Goal: Navigation & Orientation: Find specific page/section

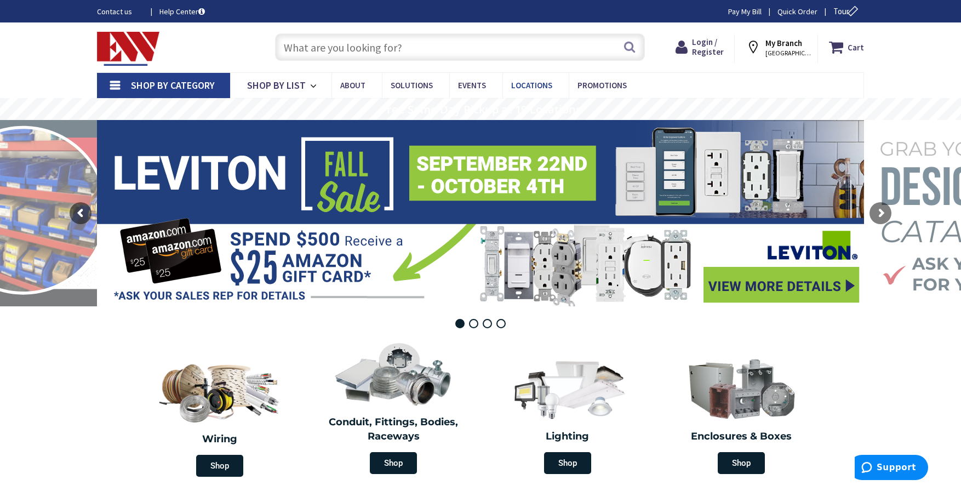
click at [511, 85] on span "Locations" at bounding box center [531, 85] width 41 height 10
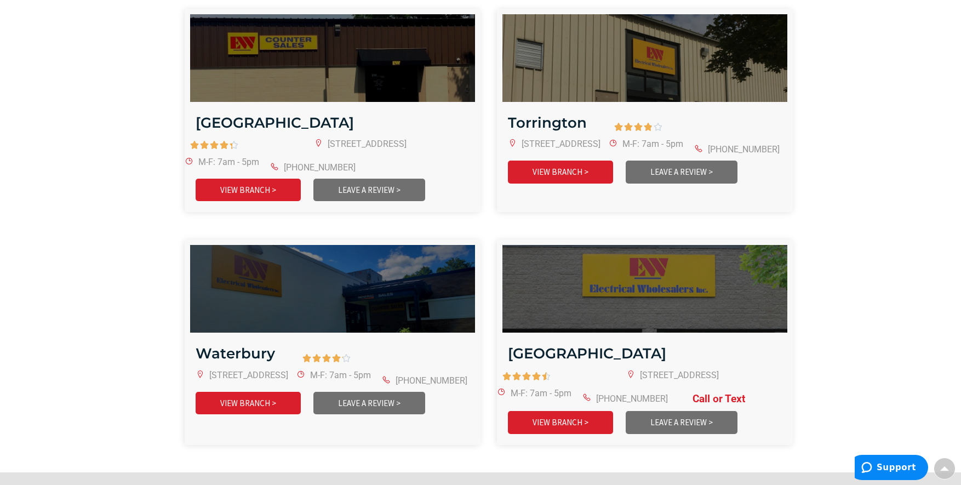
scroll to position [2353, 0]
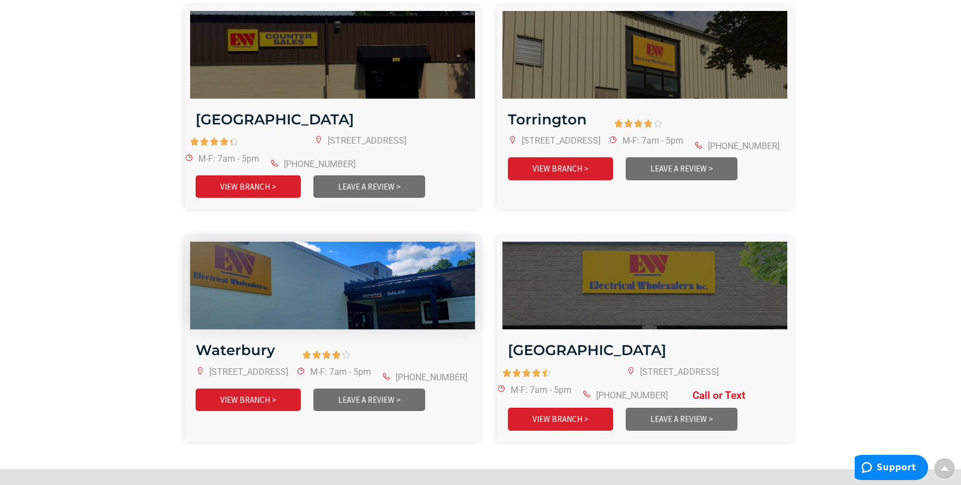
click at [301, 251] on img at bounding box center [333, 285] width 342 height 105
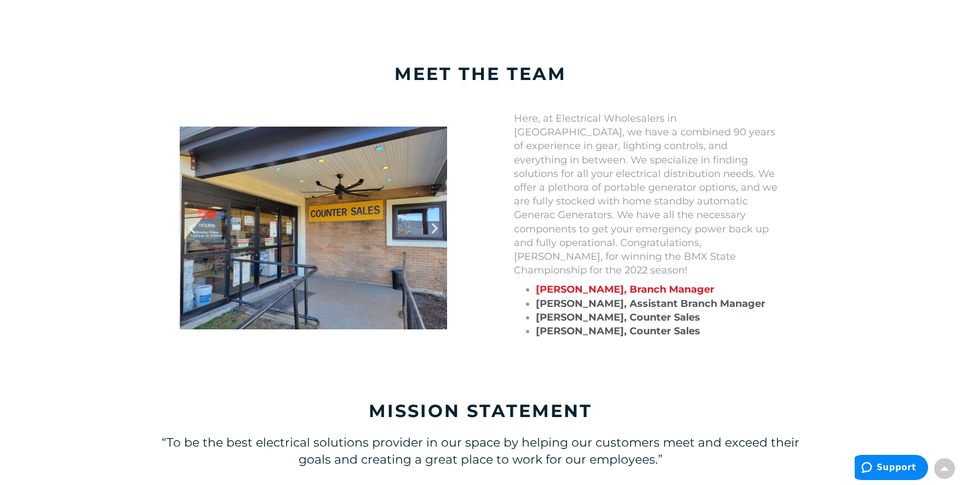
scroll to position [929, 0]
